Goal: Transaction & Acquisition: Purchase product/service

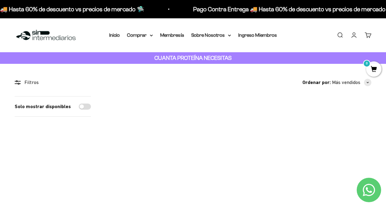
click at [352, 38] on link "Iniciar sesión" at bounding box center [354, 35] width 7 height 7
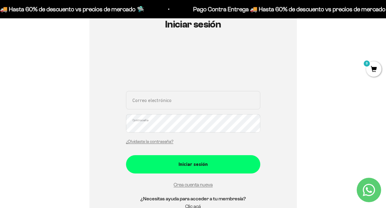
scroll to position [82, 0]
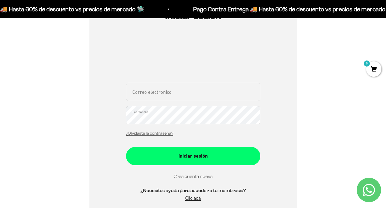
click at [188, 178] on link "Crea cuenta nueva" at bounding box center [193, 176] width 39 height 5
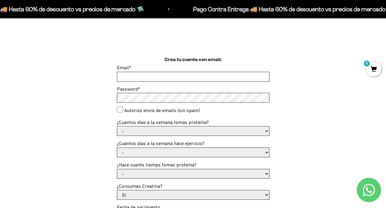
scroll to position [138, 0]
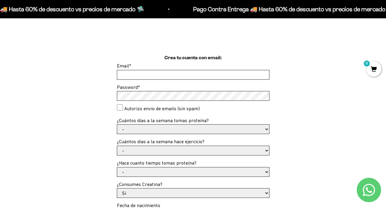
click at [178, 74] on input "Email *" at bounding box center [193, 74] width 152 height 9
type input "a"
type input "tatianacorderorom@gmail.com"
click at [128, 133] on select "- 1 o 2 3 a 5 6 o 7" at bounding box center [193, 128] width 152 height 9
select select "6 o 7"
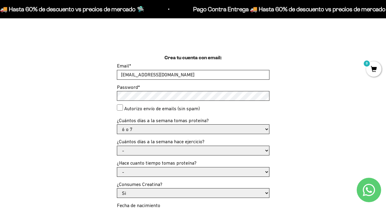
click at [117, 124] on select "- 1 o 2 3 a 5 6 o 7" at bounding box center [193, 128] width 152 height 9
click at [150, 147] on select "- No hago 1 a 2 días 3 a 5 días 6 o 7 días" at bounding box center [193, 150] width 152 height 9
select select "No hago"
click at [117, 146] on select "- No hago 1 a 2 días 3 a 5 días 6 o 7 días" at bounding box center [193, 150] width 152 height 9
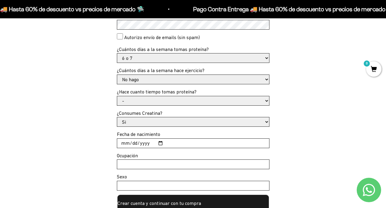
scroll to position [210, 0]
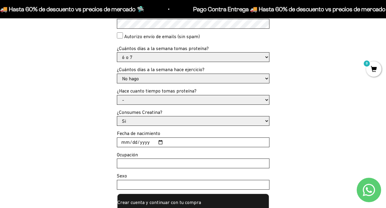
click at [153, 98] on select "- Apenas estoy empezando Menos de 6 meses Más de 6 meses Hace más de un año" at bounding box center [193, 99] width 152 height 9
click at [117, 95] on select "- Apenas estoy empezando Menos de 6 meses Más de 6 meses Hace más de un año" at bounding box center [193, 99] width 152 height 9
click at [182, 101] on select "- Apenas estoy empezando Menos de 6 meses Más de 6 meses Hace más de un año" at bounding box center [193, 99] width 152 height 9
select select "Menos de 6 meses"
click at [117, 95] on select "- Apenas estoy empezando Menos de 6 meses Más de 6 meses Hace más de un año" at bounding box center [193, 99] width 152 height 9
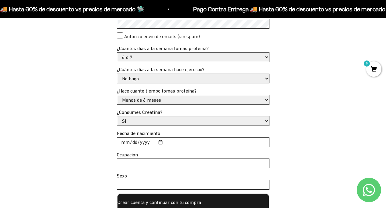
click at [147, 143] on input "Fecha de nacimiento" at bounding box center [193, 142] width 152 height 9
click at [113, 137] on div "Crea tu cuenta con email: Email * tatianacorderorom@gmail.com Password * Autori…" at bounding box center [193, 96] width 357 height 229
click at [124, 143] on input "Fecha de nacimiento" at bounding box center [193, 142] width 152 height 9
type input "1994-12-27"
click at [185, 163] on input "Ocupación" at bounding box center [193, 163] width 152 height 9
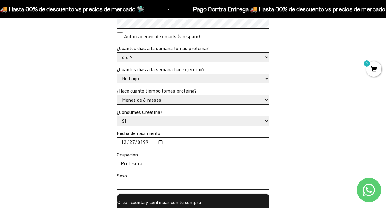
type input "Profesora"
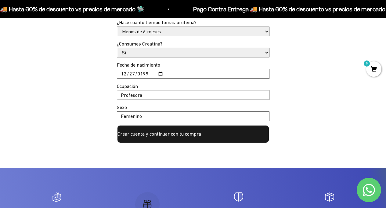
scroll to position [306, 0]
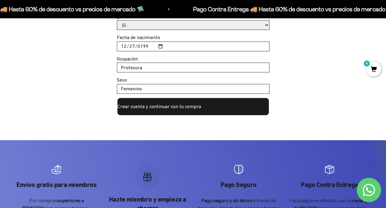
type input "Femenino"
click at [161, 112] on button "Crear cuenta y continuar con tu compra" at bounding box center [193, 106] width 153 height 18
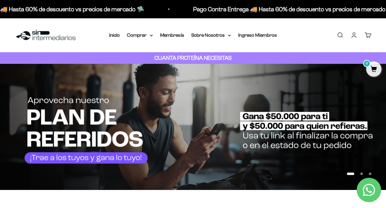
click at [351, 34] on link "Cuenta" at bounding box center [354, 35] width 7 height 7
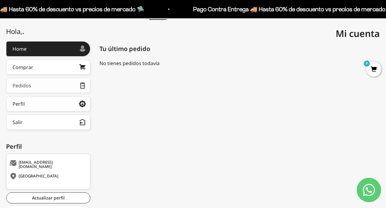
scroll to position [68, 0]
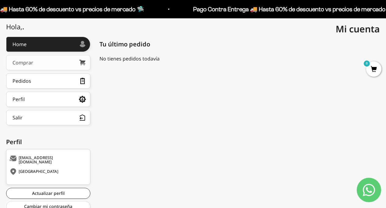
click at [55, 64] on link "Comprar" at bounding box center [48, 62] width 84 height 15
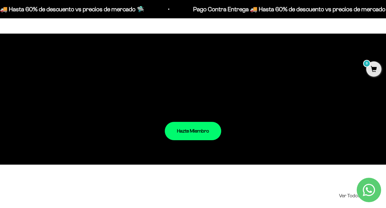
scroll to position [609, 0]
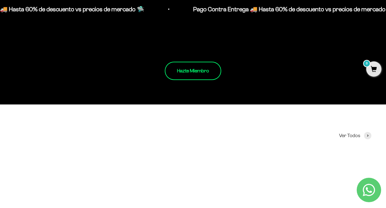
click at [179, 72] on link "Hazte Miembro" at bounding box center [193, 71] width 56 height 18
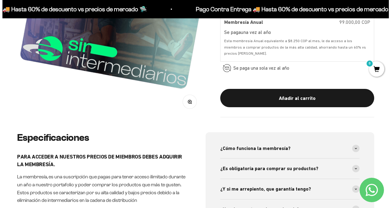
scroll to position [149, 0]
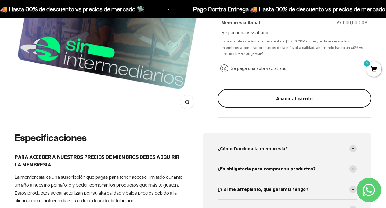
click at [286, 99] on div "Añadir al carrito" at bounding box center [294, 99] width 129 height 8
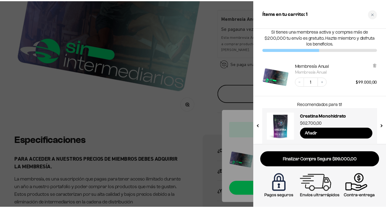
scroll to position [0, 0]
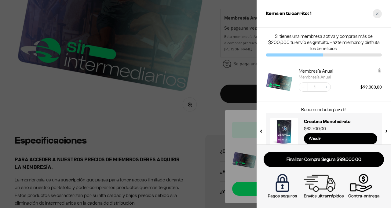
click at [375, 15] on div "Close cart" at bounding box center [376, 13] width 9 height 9
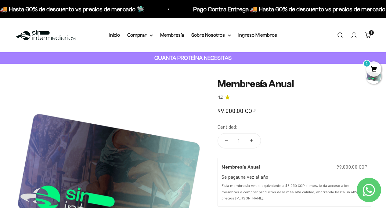
click at [369, 36] on link "Carrito 1" at bounding box center [368, 35] width 7 height 7
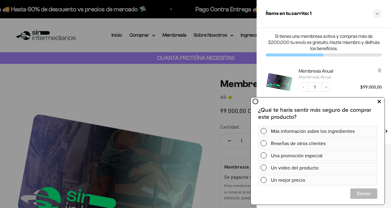
click at [381, 104] on button at bounding box center [378, 102] width 11 height 10
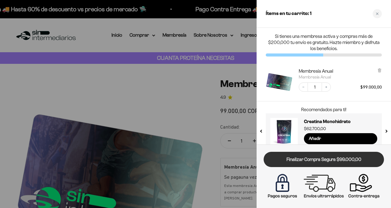
click at [335, 160] on link "Finalizar Compra Segura $99.000,00" at bounding box center [323, 160] width 120 height 16
